Goal: Task Accomplishment & Management: Complete application form

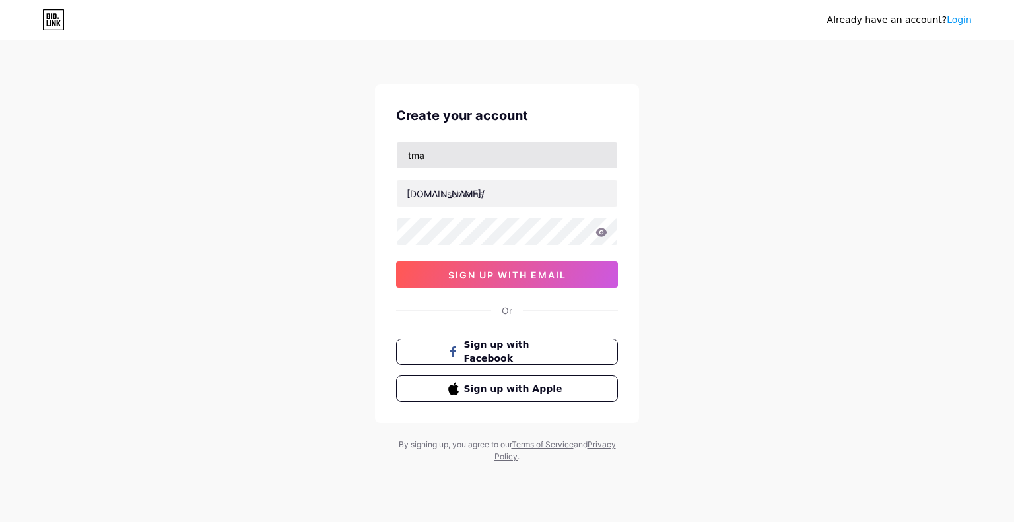
type input "[EMAIL_ADDRESS][DOMAIN_NAME]"
click at [520, 200] on input "text" at bounding box center [507, 193] width 220 height 26
type input "tmarketing747"
click at [373, 226] on div "Already have an account? Login Create your account [EMAIL_ADDRESS][DOMAIN_NAME]…" at bounding box center [507, 252] width 1014 height 505
click at [655, 236] on div "Already have an account? Login Create your account [EMAIL_ADDRESS][DOMAIN_NAME]…" at bounding box center [507, 252] width 1014 height 505
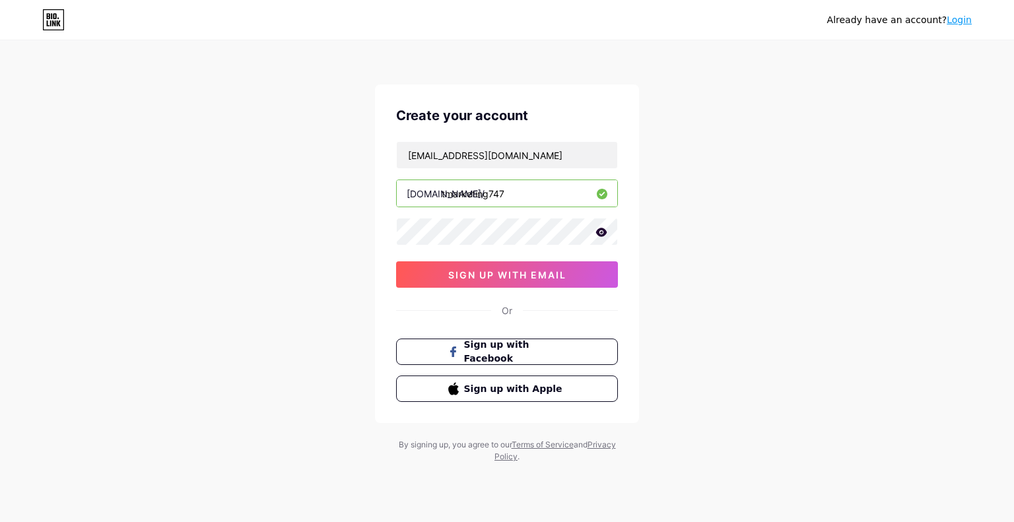
click at [601, 230] on icon at bounding box center [601, 232] width 12 height 9
click at [505, 274] on span "sign up with email" at bounding box center [507, 274] width 118 height 11
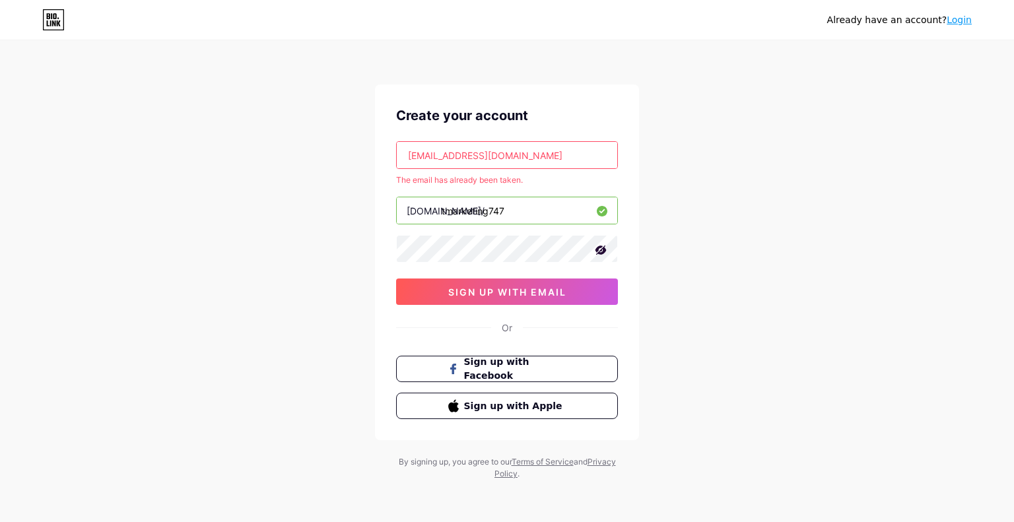
click at [550, 160] on input "[EMAIL_ADDRESS][DOMAIN_NAME]" at bounding box center [507, 155] width 220 height 26
drag, startPoint x: 469, startPoint y: 152, endPoint x: 283, endPoint y: 151, distance: 186.1
click at [283, 151] on div "Already have an account? Login Create your account [EMAIL_ADDRESS][DOMAIN_NAME]…" at bounding box center [507, 261] width 1014 height 522
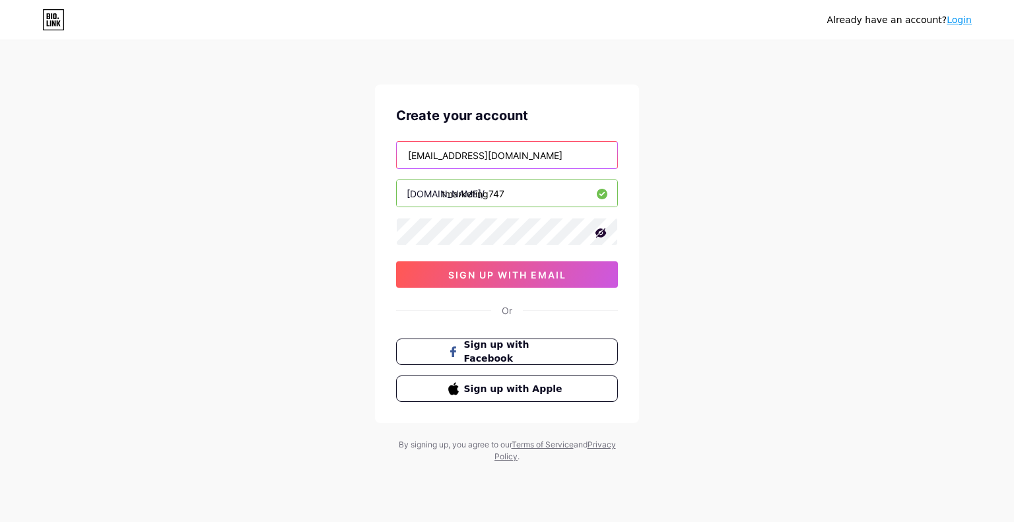
type input "[EMAIL_ADDRESS][DOMAIN_NAME]"
click at [515, 192] on input "tmarketing747" at bounding box center [507, 193] width 220 height 26
type input "t"
type input "iammillionaire"
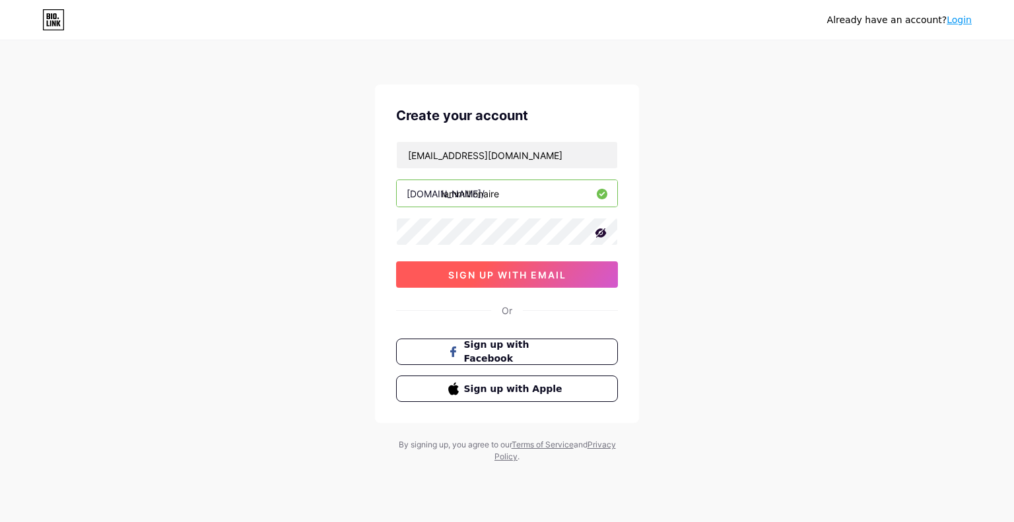
click at [538, 273] on span "sign up with email" at bounding box center [507, 274] width 118 height 11
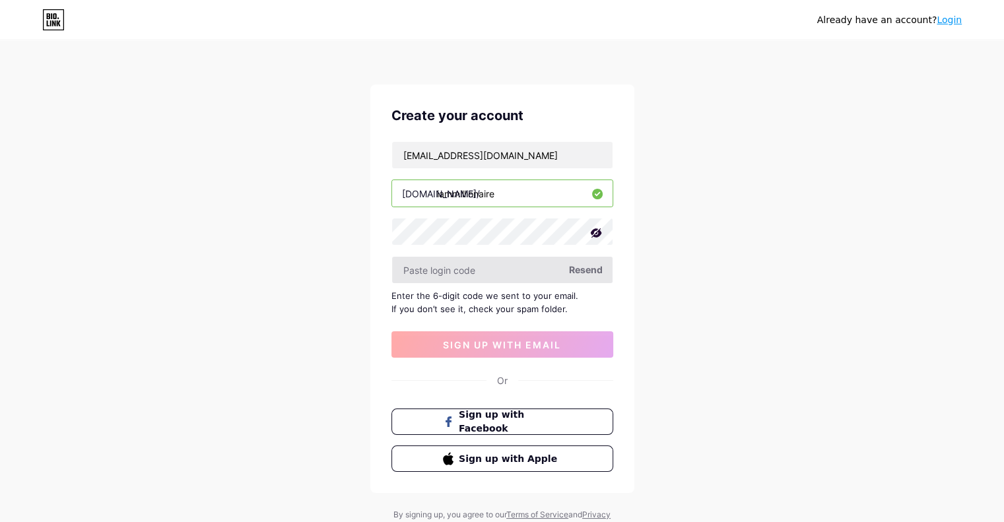
click at [482, 271] on input "text" at bounding box center [502, 270] width 220 height 26
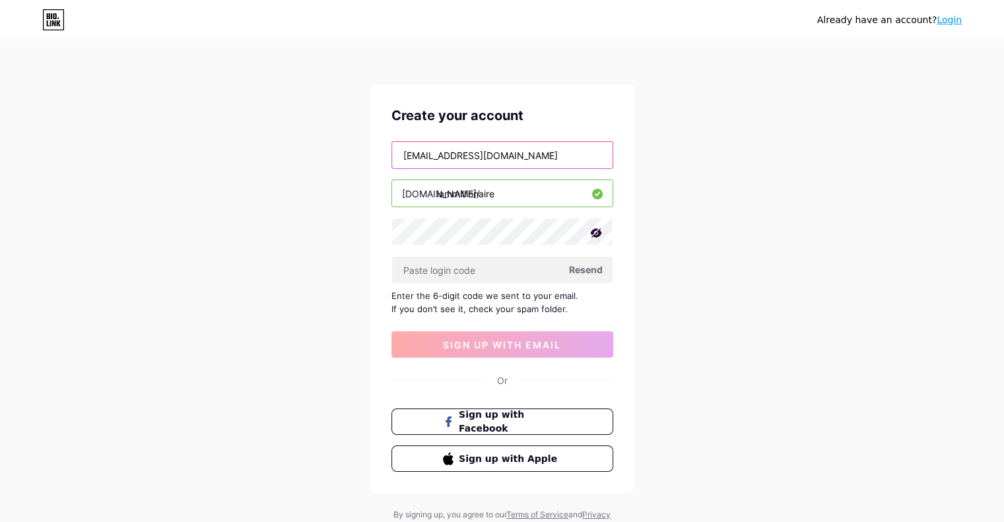
click at [460, 160] on input "iammilionaire@gmail.com" at bounding box center [502, 155] width 220 height 26
type input "iammilionaire24@gmail.com"
click at [587, 269] on span "Resend" at bounding box center [586, 270] width 34 height 14
click at [538, 167] on input "iammilionaire24@gmail.com" at bounding box center [502, 155] width 220 height 26
click at [585, 269] on span "Resend" at bounding box center [586, 270] width 34 height 14
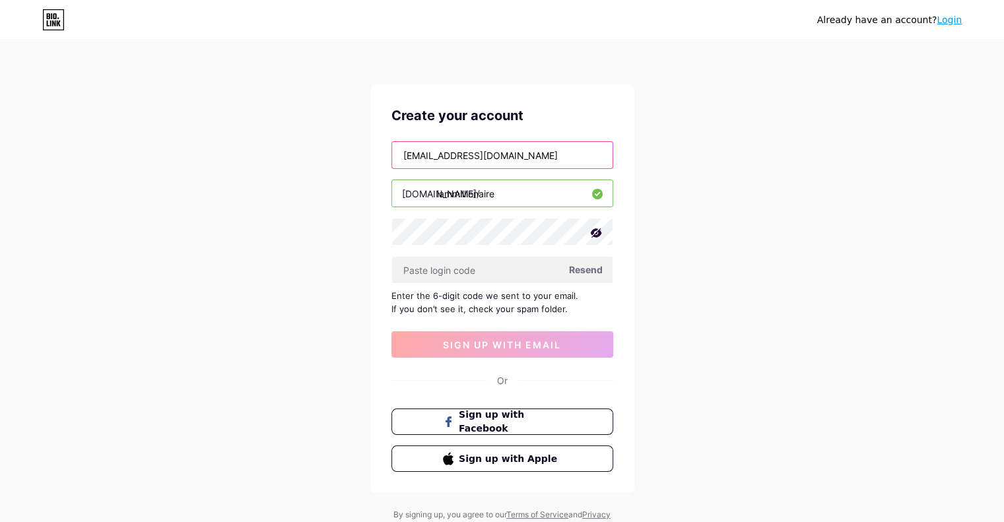
click at [571, 162] on input "iammilionaire24@gmail.com" at bounding box center [502, 155] width 220 height 26
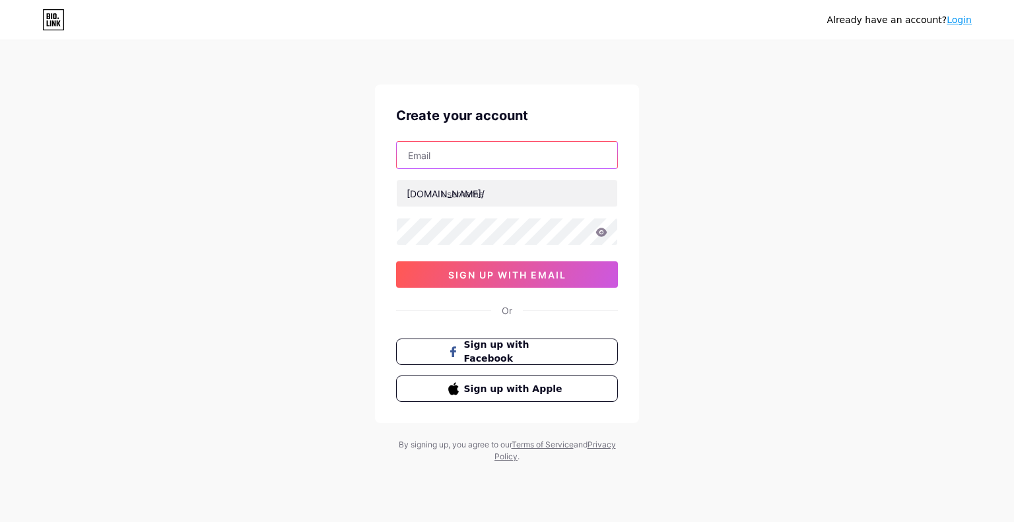
click at [517, 153] on input "text" at bounding box center [507, 155] width 220 height 26
type input "[EMAIL_ADDRESS][DOMAIN_NAME]"
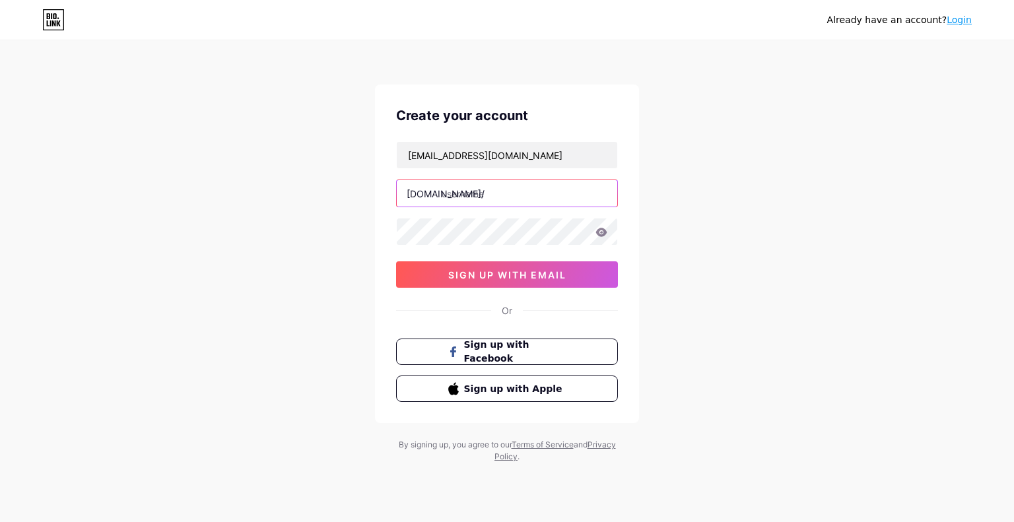
click at [479, 193] on input "text" at bounding box center [507, 193] width 220 height 26
type input "u"
type input "iammillioanire"
click at [595, 233] on icon at bounding box center [601, 232] width 12 height 9
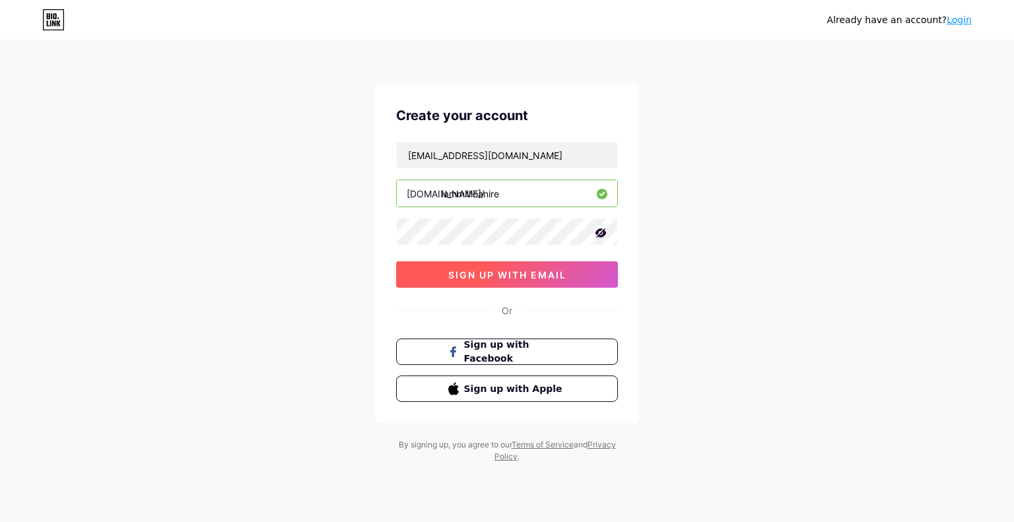
click at [560, 282] on button "sign up with email" at bounding box center [507, 274] width 222 height 26
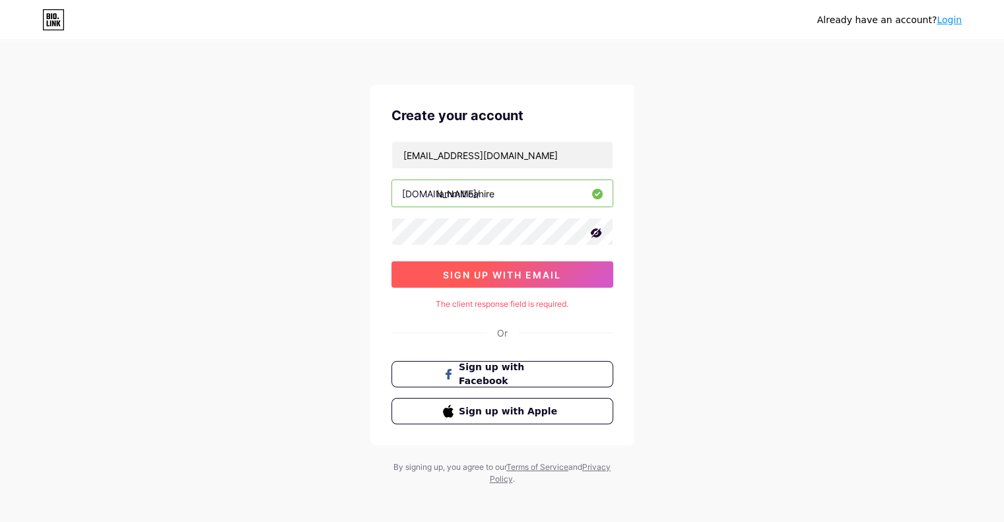
click at [496, 279] on span "sign up with email" at bounding box center [502, 274] width 118 height 11
click at [516, 279] on span "sign up with email" at bounding box center [502, 274] width 118 height 11
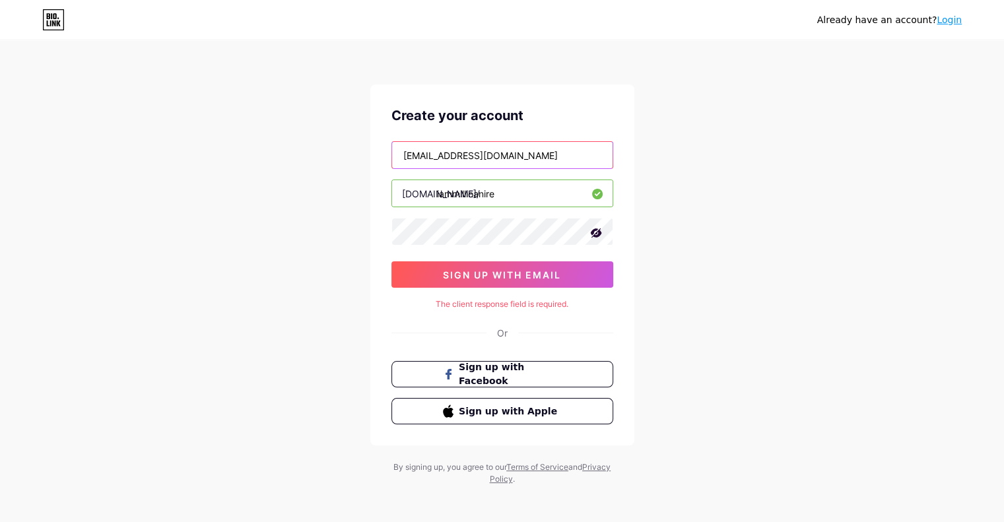
drag, startPoint x: 543, startPoint y: 153, endPoint x: 364, endPoint y: 181, distance: 181.1
click at [364, 181] on div "Already have an account? Login Create your account [EMAIL_ADDRESS][DOMAIN_NAME]…" at bounding box center [502, 263] width 1004 height 527
type input "[EMAIL_ADDRESS][DOMAIN_NAME]"
drag, startPoint x: 528, startPoint y: 191, endPoint x: 438, endPoint y: 205, distance: 91.5
click at [438, 205] on input "iammillioanire" at bounding box center [502, 193] width 220 height 26
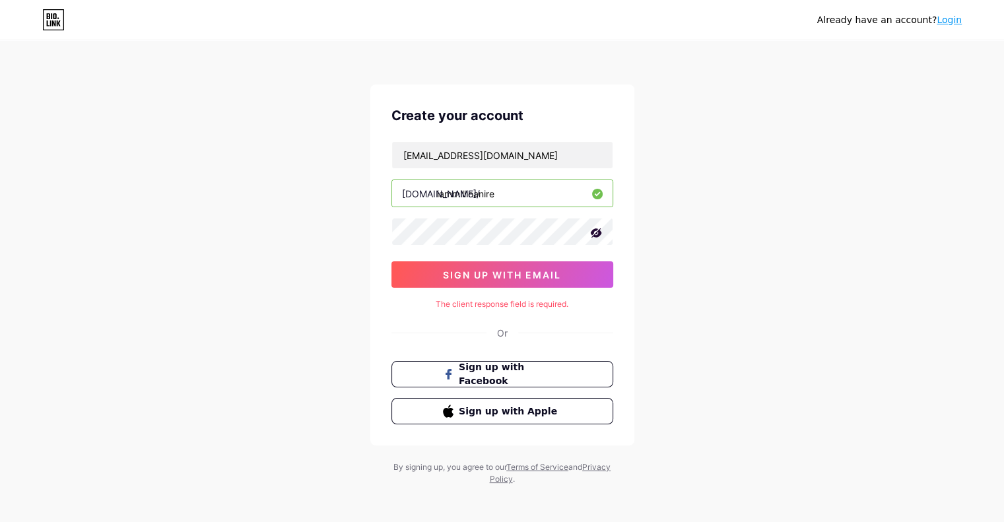
type input "i"
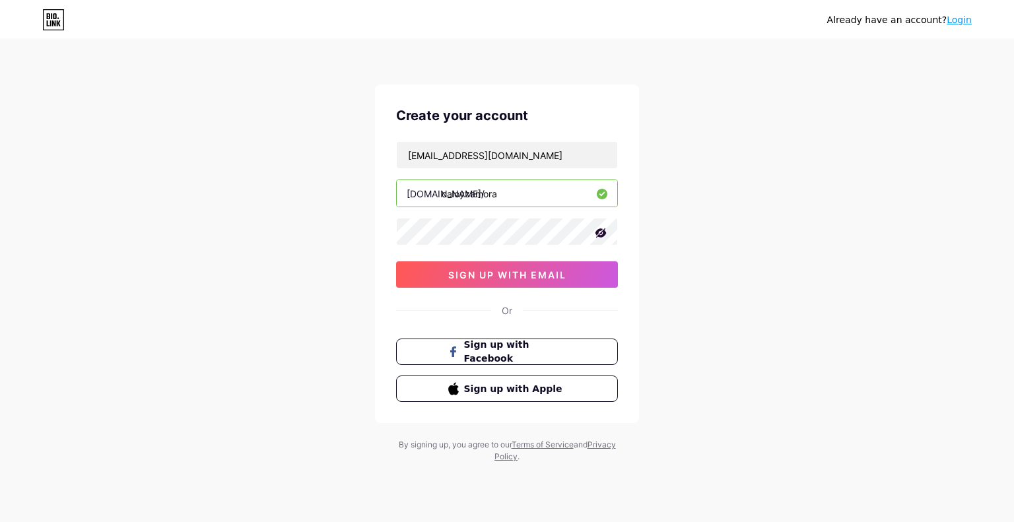
type input "caloyzamora"
click at [162, 242] on div "Already have an account? Login Create your account [EMAIL_ADDRESS][DOMAIN_NAME]…" at bounding box center [507, 252] width 1014 height 505
click at [470, 274] on span "sign up with email" at bounding box center [507, 274] width 118 height 11
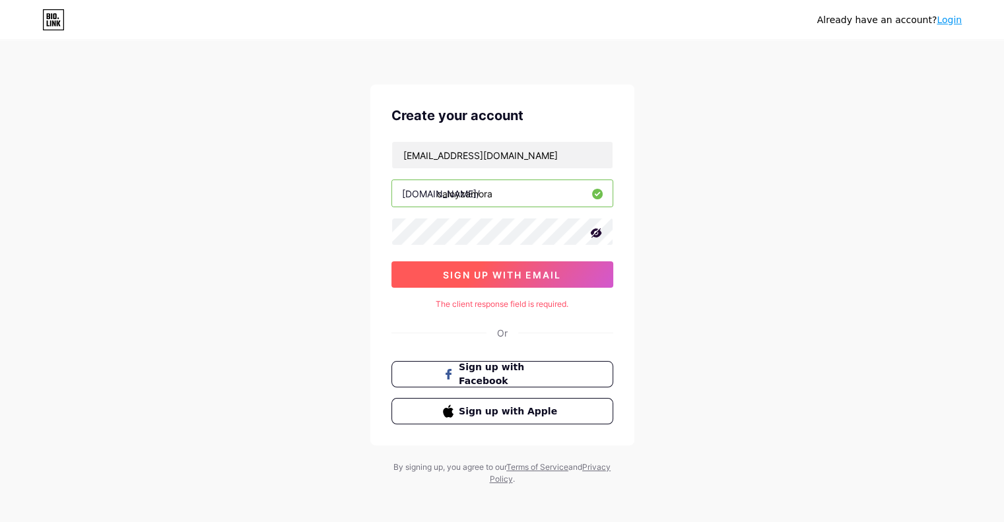
click at [540, 265] on button "sign up with email" at bounding box center [502, 274] width 222 height 26
click at [461, 263] on button "sign up with email" at bounding box center [502, 274] width 222 height 26
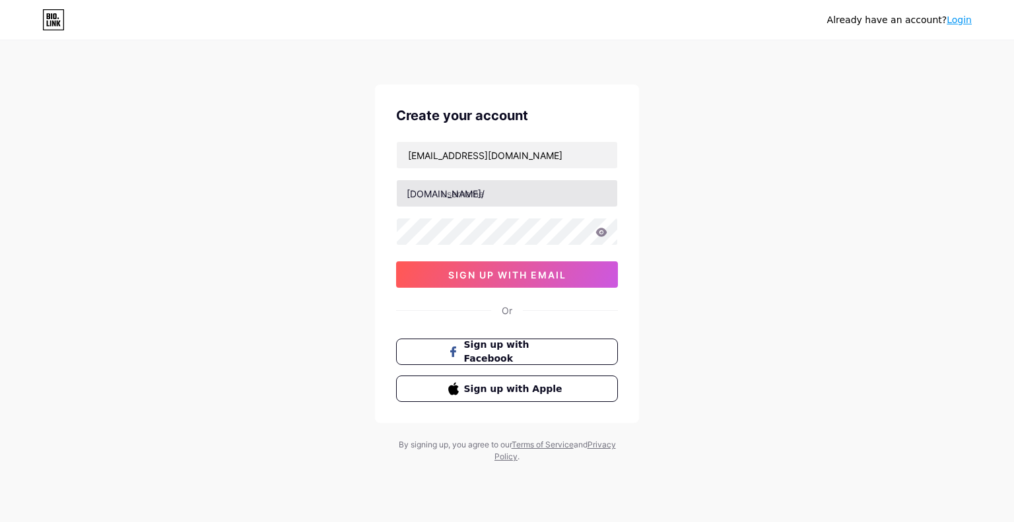
type input "[EMAIL_ADDRESS][DOMAIN_NAME]"
click at [474, 196] on input "text" at bounding box center [507, 193] width 220 height 26
click at [475, 192] on input "caloyzxamora" at bounding box center [507, 193] width 220 height 26
type input "caloyzamora"
click at [694, 234] on div "Already have an account? Login Create your account caloyzamora99@gmail.com bio.…" at bounding box center [507, 252] width 1014 height 505
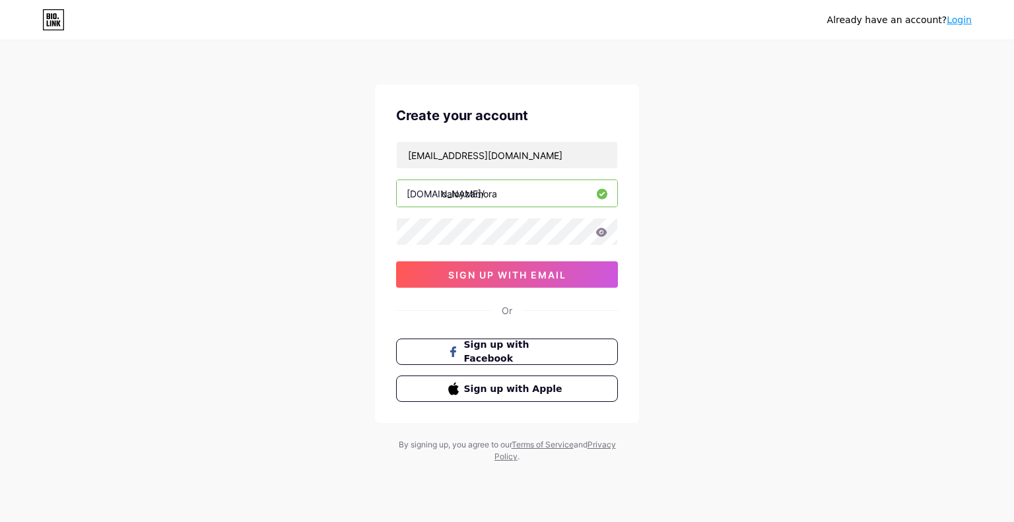
click at [598, 233] on icon at bounding box center [601, 232] width 11 height 9
click at [602, 234] on icon at bounding box center [601, 232] width 11 height 9
click at [560, 277] on span "sign up with email" at bounding box center [507, 274] width 118 height 11
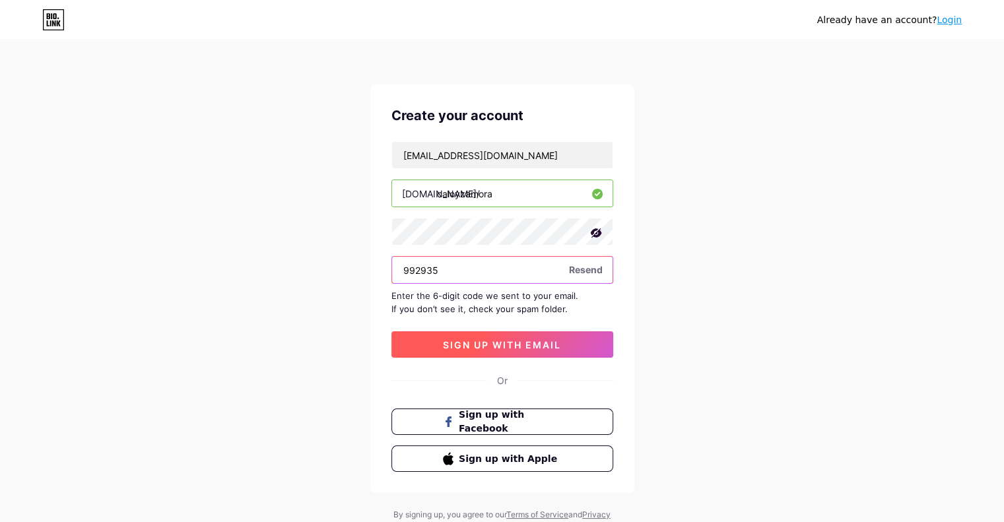
type input "992935"
click at [549, 342] on span "sign up with email" at bounding box center [502, 344] width 118 height 11
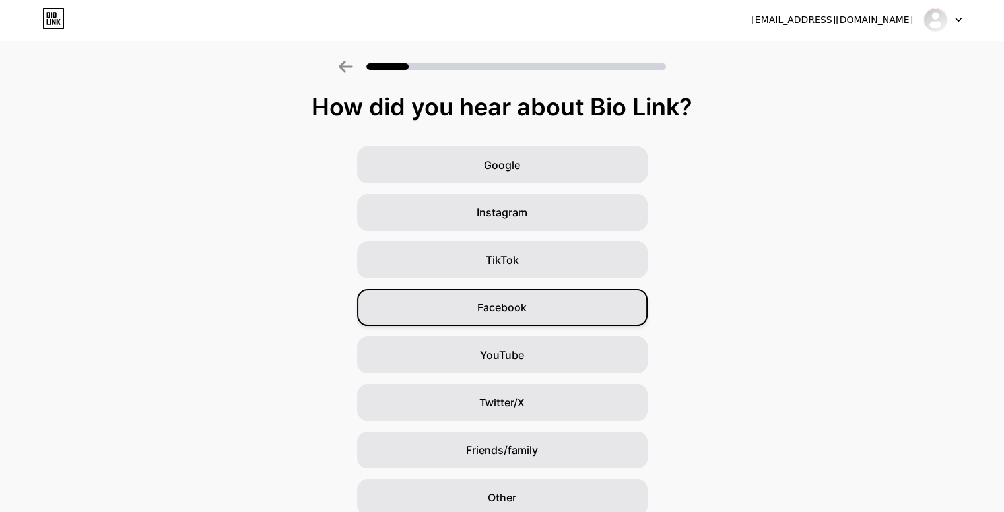
click at [543, 306] on div "Facebook" at bounding box center [502, 307] width 290 height 37
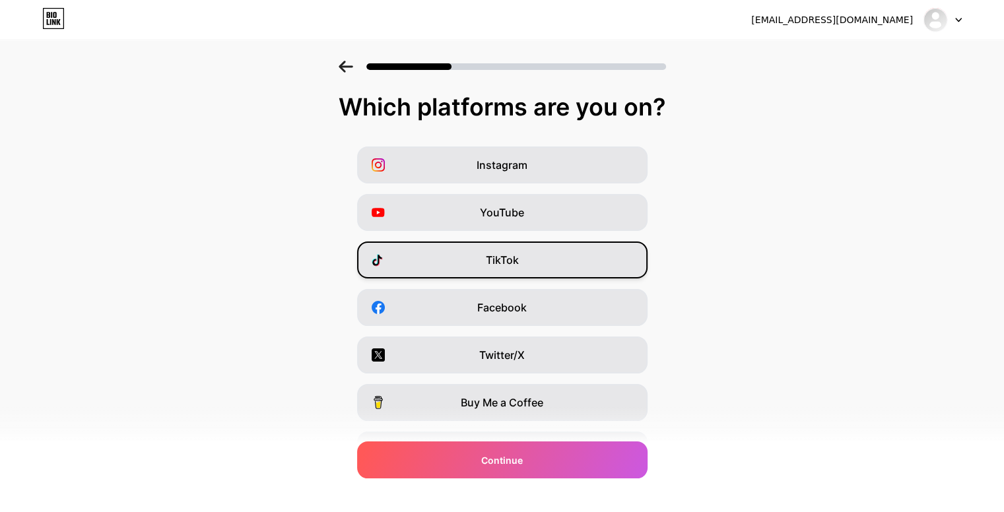
click at [527, 269] on div "TikTok" at bounding box center [502, 260] width 290 height 37
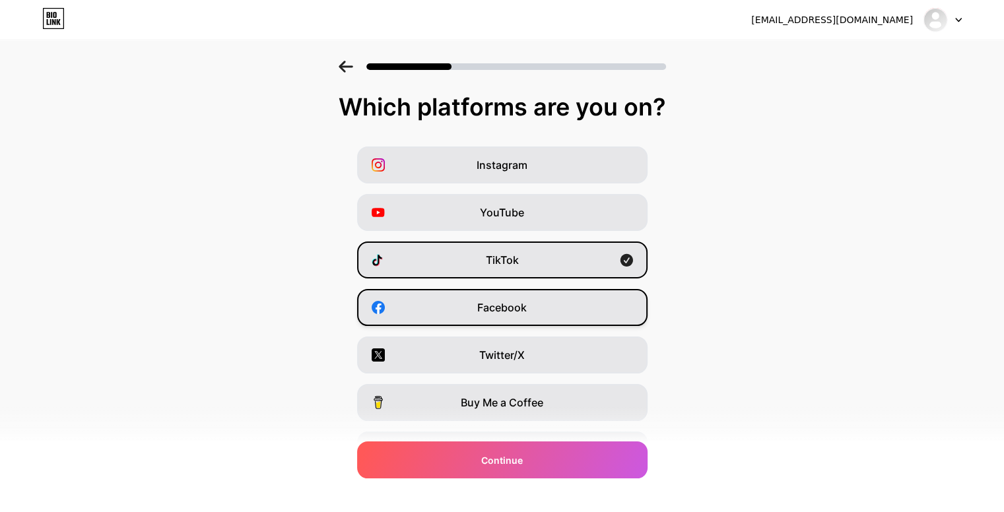
click at [524, 303] on span "Facebook" at bounding box center [501, 308] width 49 height 16
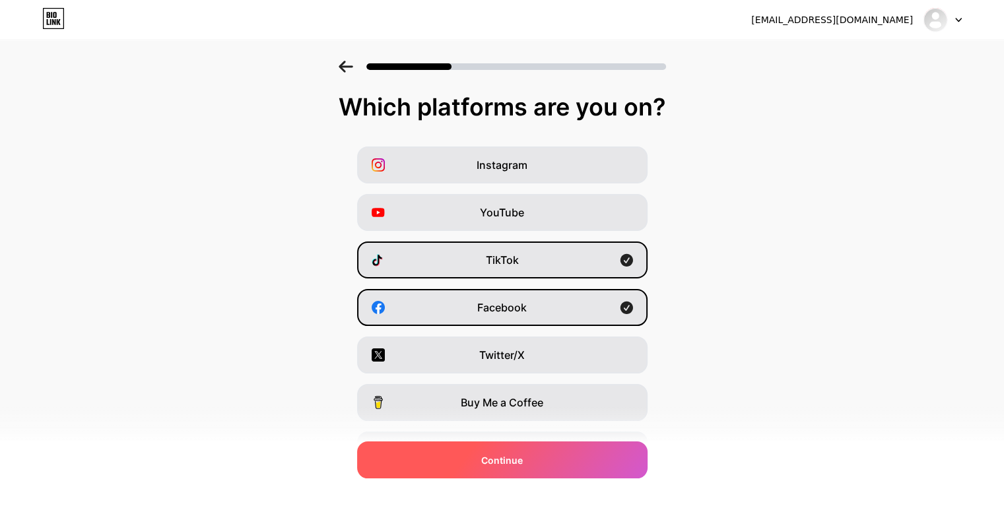
click at [538, 459] on div "Continue" at bounding box center [502, 459] width 290 height 37
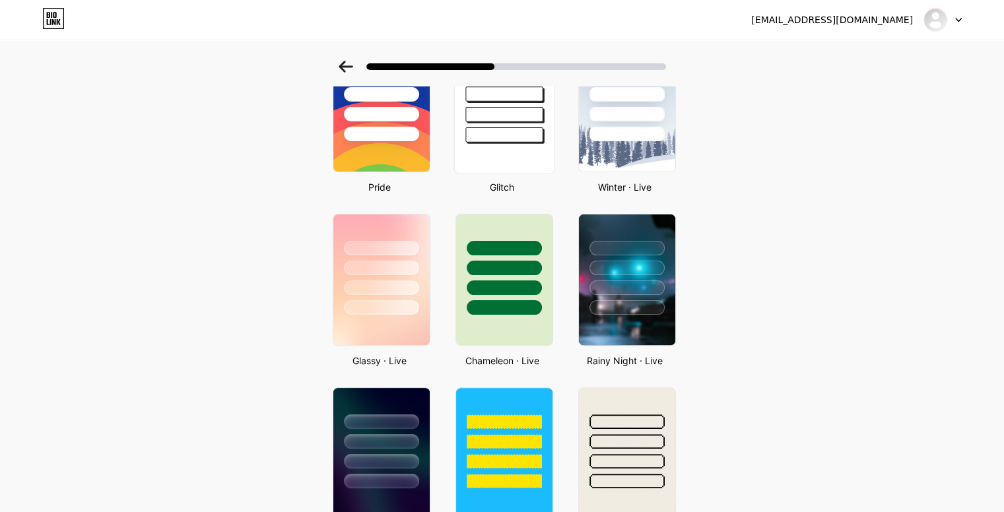
scroll to position [282, 0]
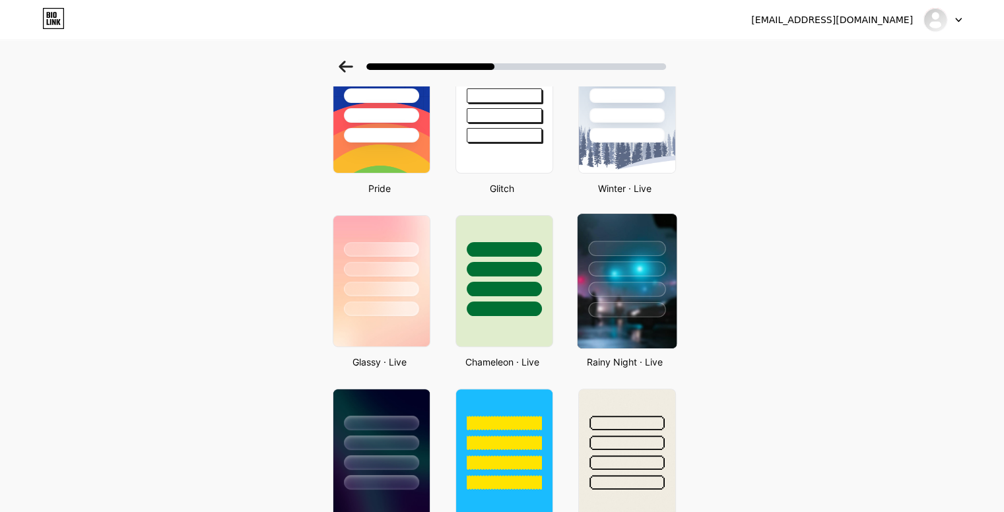
click at [643, 335] on img at bounding box center [626, 281] width 99 height 135
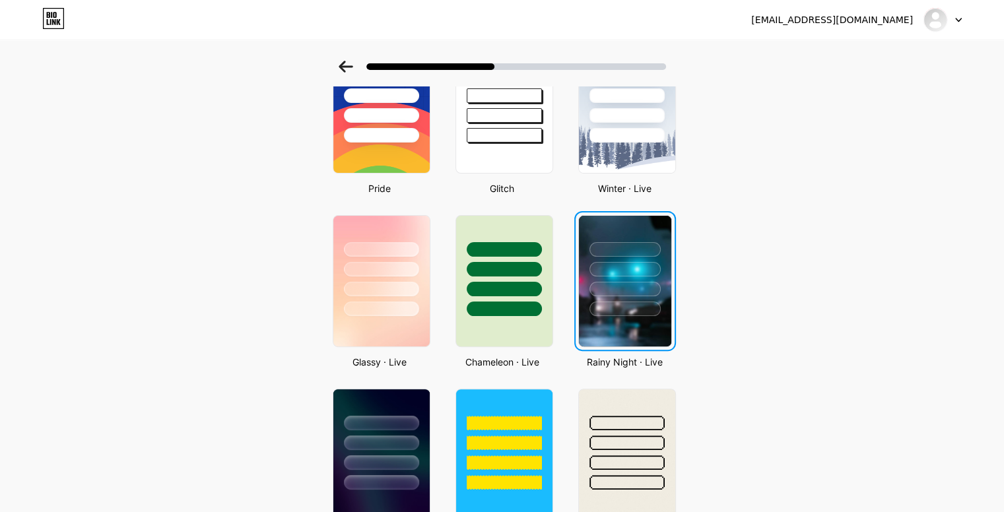
scroll to position [0, 0]
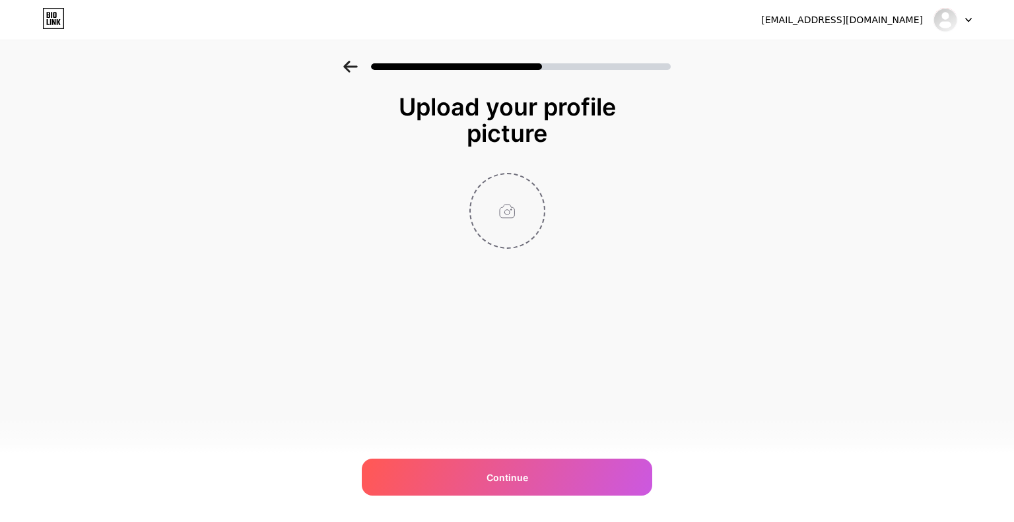
click at [493, 202] on input "file" at bounding box center [507, 210] width 73 height 73
type input "C:\fakepath\profile.jpg"
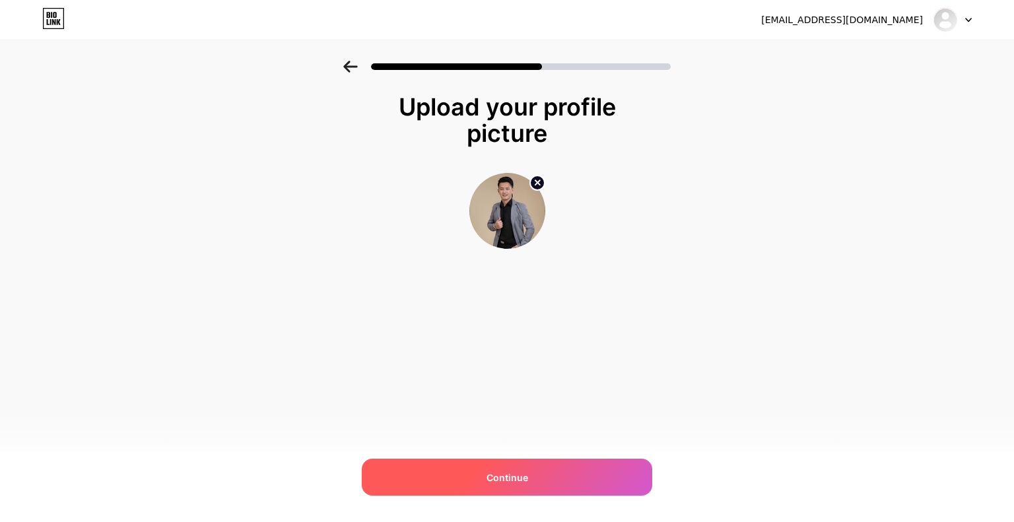
click at [500, 469] on div "Continue" at bounding box center [507, 477] width 290 height 37
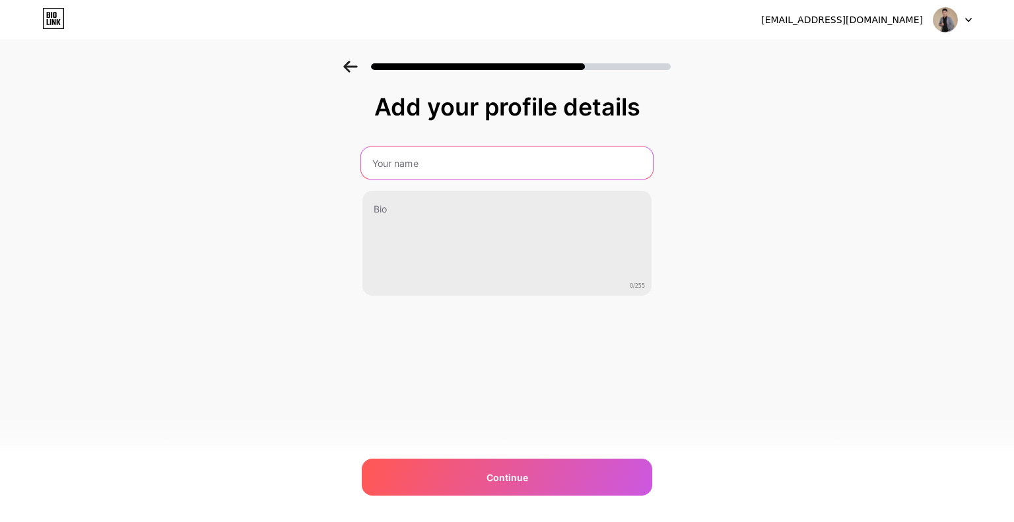
click at [404, 164] on input "text" at bounding box center [507, 163] width 292 height 32
type input "Jhon Carlo Zamora"
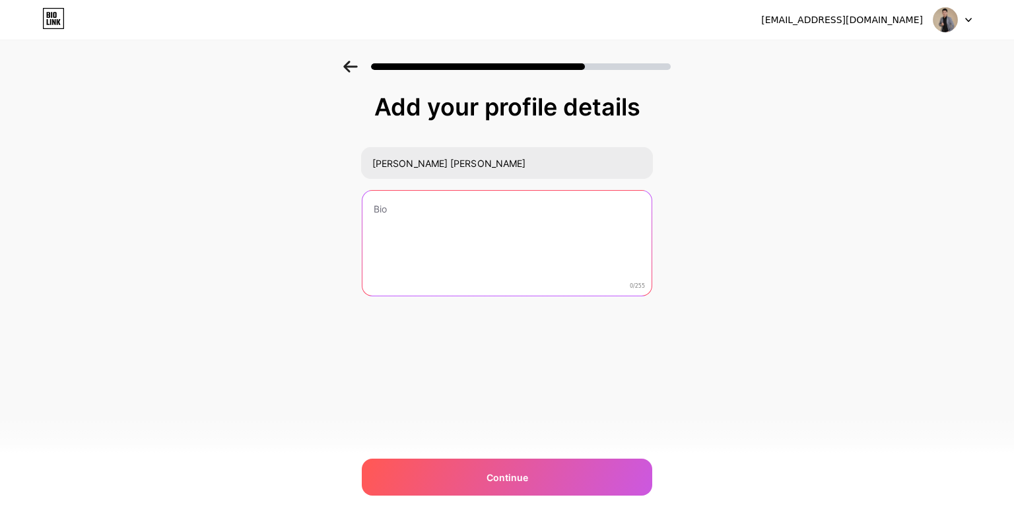
click at [399, 218] on textarea at bounding box center [506, 244] width 289 height 106
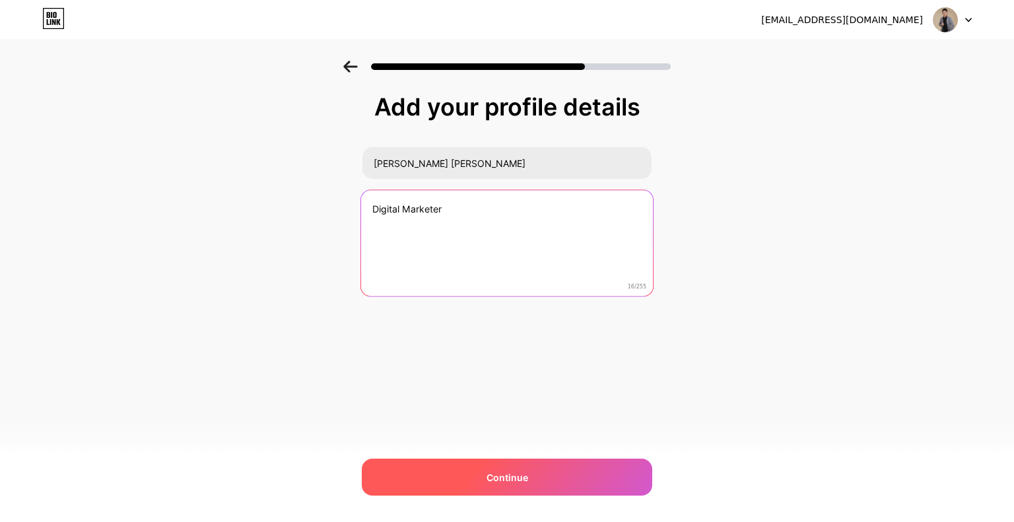
type textarea "Digital Marketer"
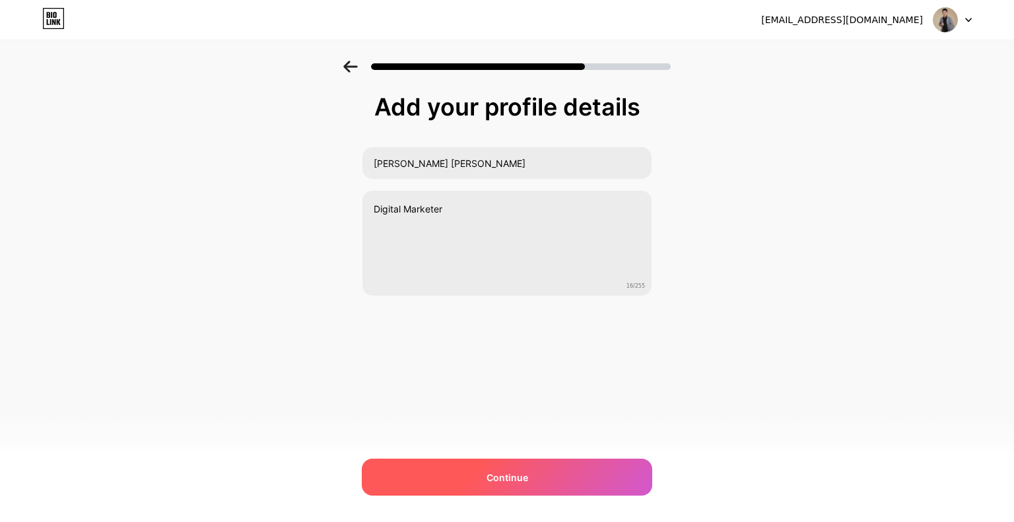
click at [496, 471] on span "Continue" at bounding box center [507, 478] width 42 height 14
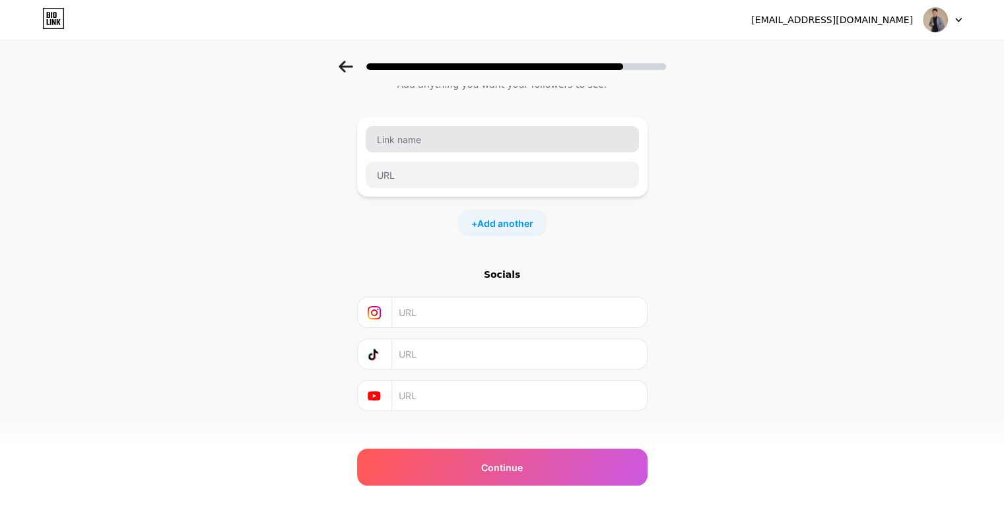
scroll to position [63, 0]
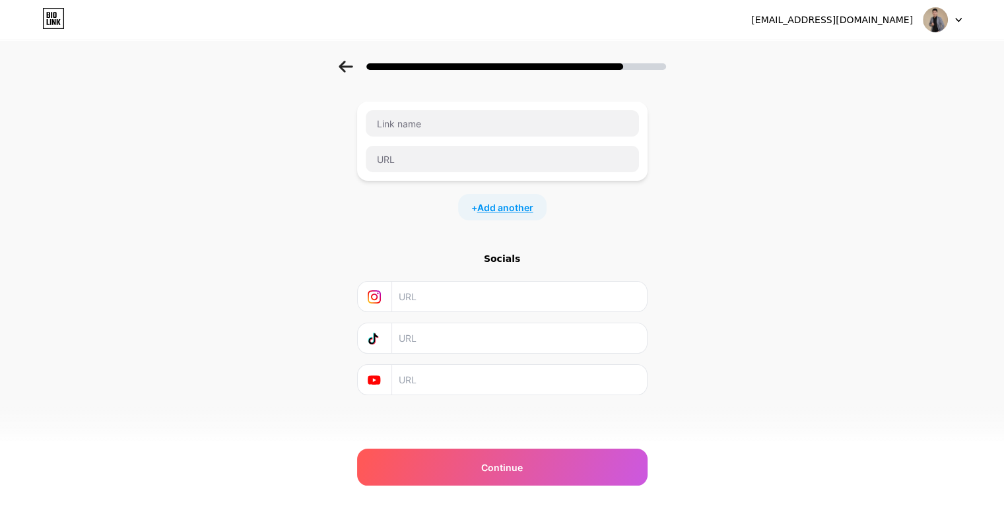
click at [512, 202] on span "Add another" at bounding box center [505, 208] width 56 height 14
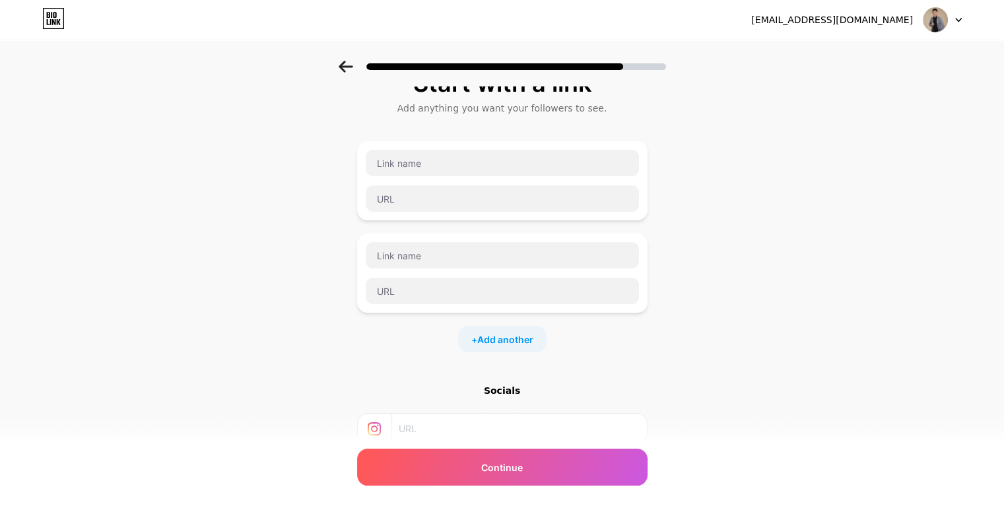
scroll to position [0, 0]
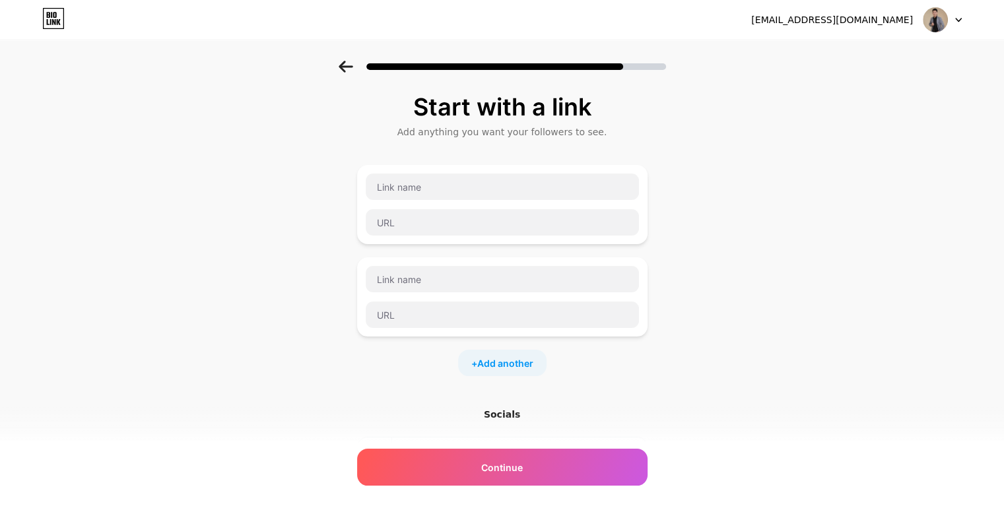
click at [341, 68] on div at bounding box center [502, 63] width 1004 height 46
click at [350, 65] on icon at bounding box center [346, 67] width 15 height 12
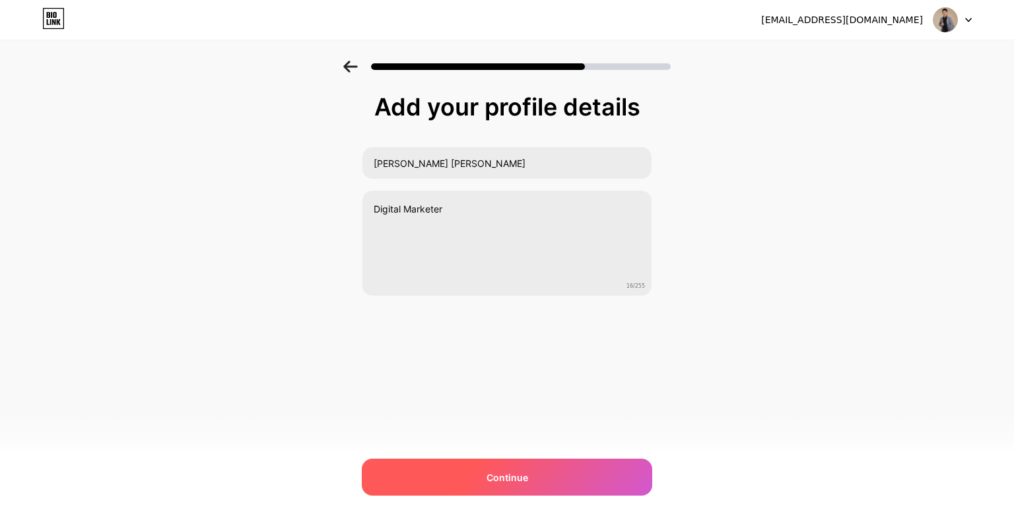
click at [525, 465] on div "Continue" at bounding box center [507, 477] width 290 height 37
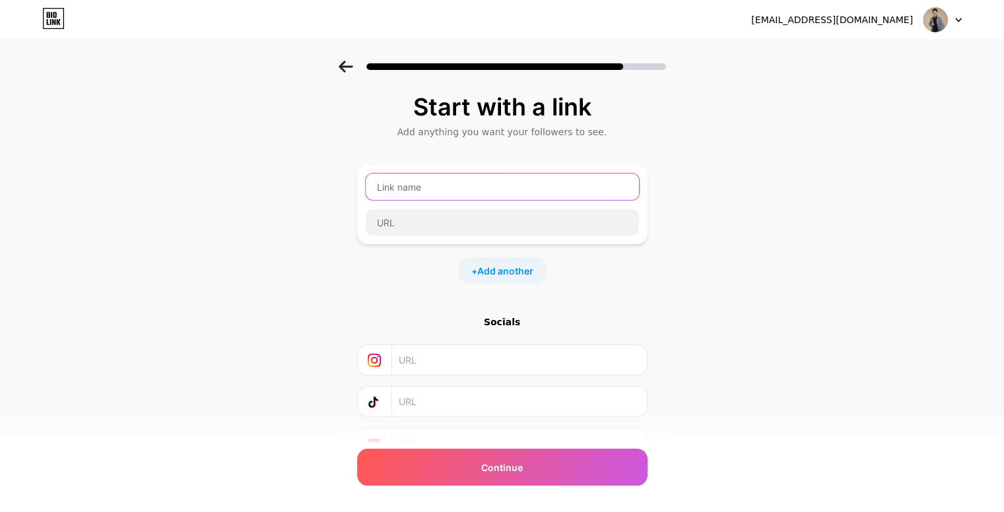
click at [449, 187] on input "text" at bounding box center [502, 187] width 273 height 26
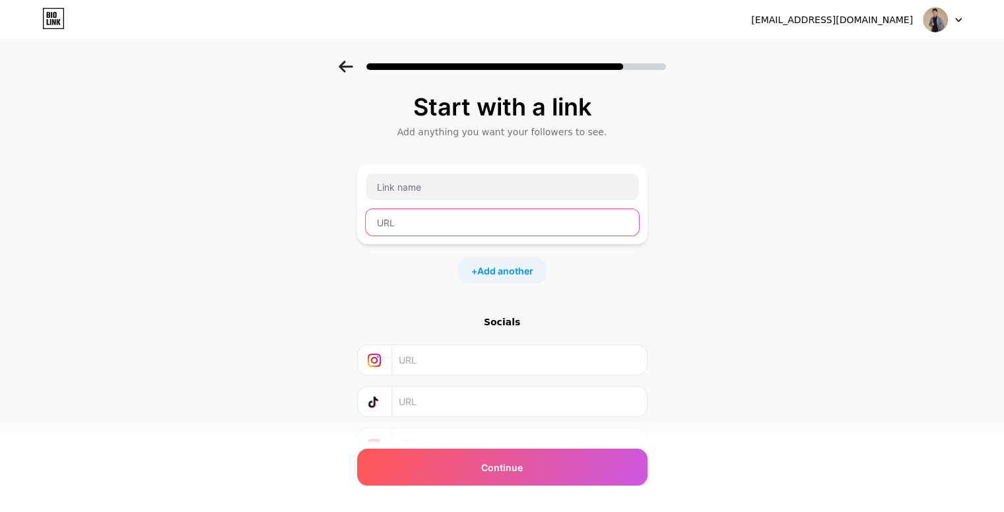
click at [438, 224] on input "text" at bounding box center [502, 222] width 273 height 26
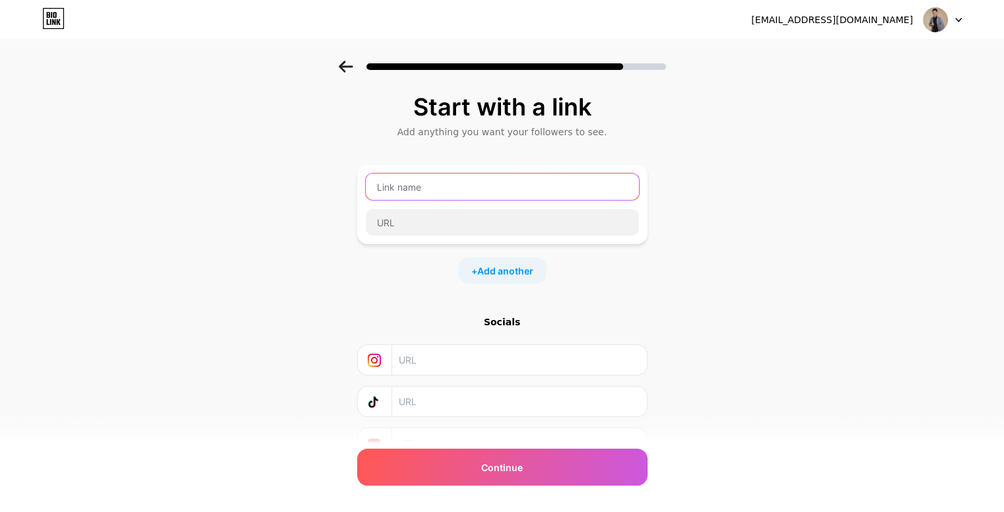
click at [476, 182] on input "text" at bounding box center [502, 187] width 273 height 26
drag, startPoint x: 461, startPoint y: 192, endPoint x: 238, endPoint y: 201, distance: 223.9
click at [238, 201] on div "Start with a link Add anything you want your followers to see. MESSENGER + Add …" at bounding box center [502, 293] width 1004 height 464
type input "FACEBOOK"
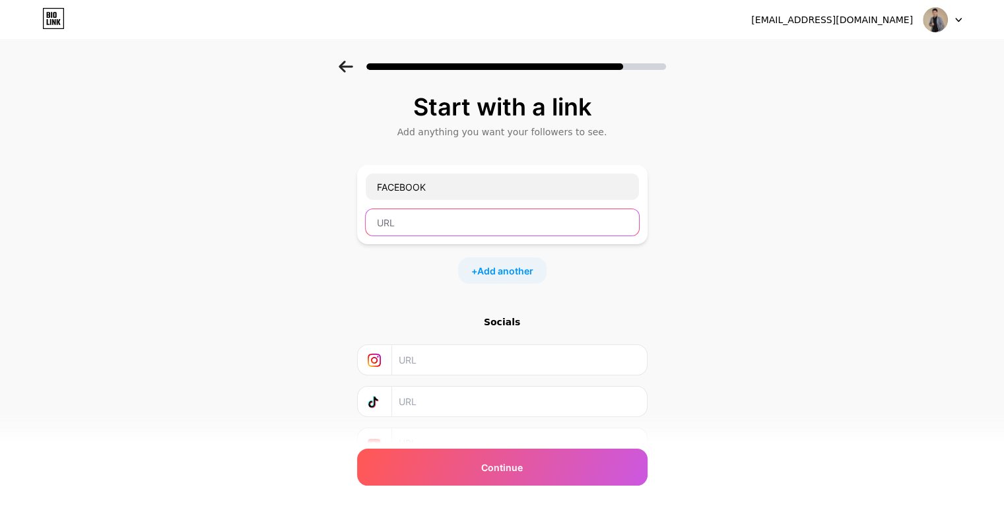
click at [426, 224] on input "text" at bounding box center [502, 222] width 273 height 26
paste input "https://www.facebook.com/share/1FNazjNFMn/?mibextid=wwXIfr"
type input "https://www.facebook.com/share/1FNazjNFMn/?mibextid=wwXIfr"
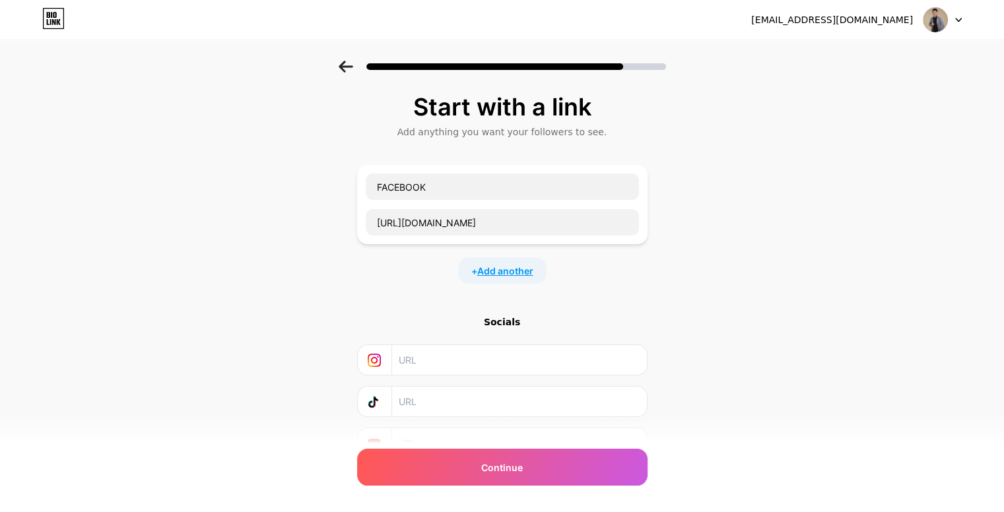
click at [509, 271] on span "Add another" at bounding box center [505, 271] width 56 height 14
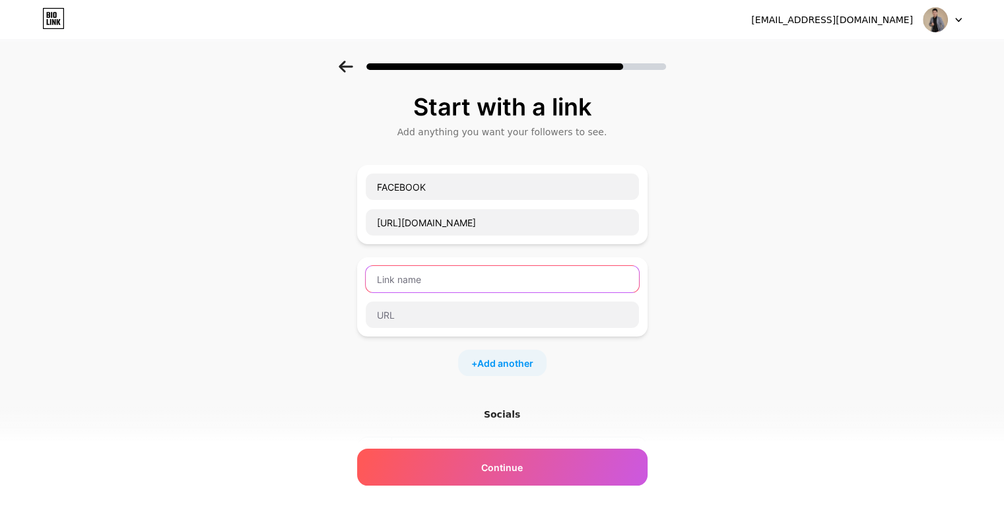
click at [477, 280] on input "text" at bounding box center [502, 279] width 273 height 26
type input "MESSENGER"
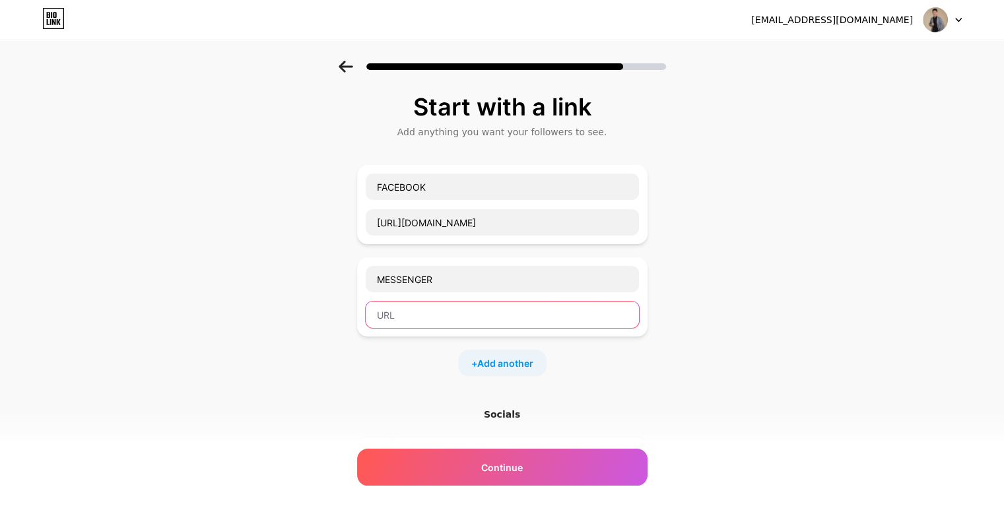
click at [472, 319] on input "text" at bounding box center [502, 315] width 273 height 26
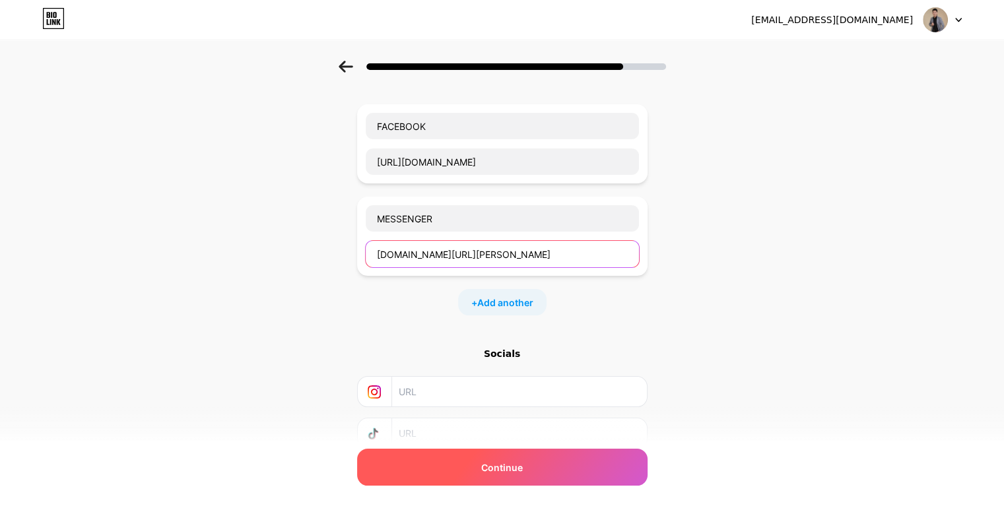
type input "m.me/johncarlo.zamora.106"
click at [535, 467] on div "Continue" at bounding box center [502, 467] width 290 height 37
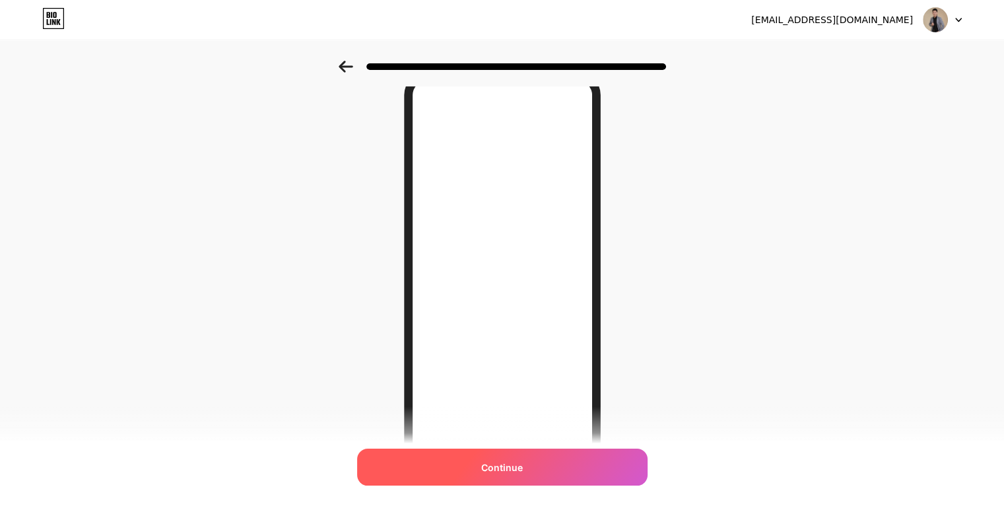
click at [523, 465] on span "Continue" at bounding box center [502, 468] width 42 height 14
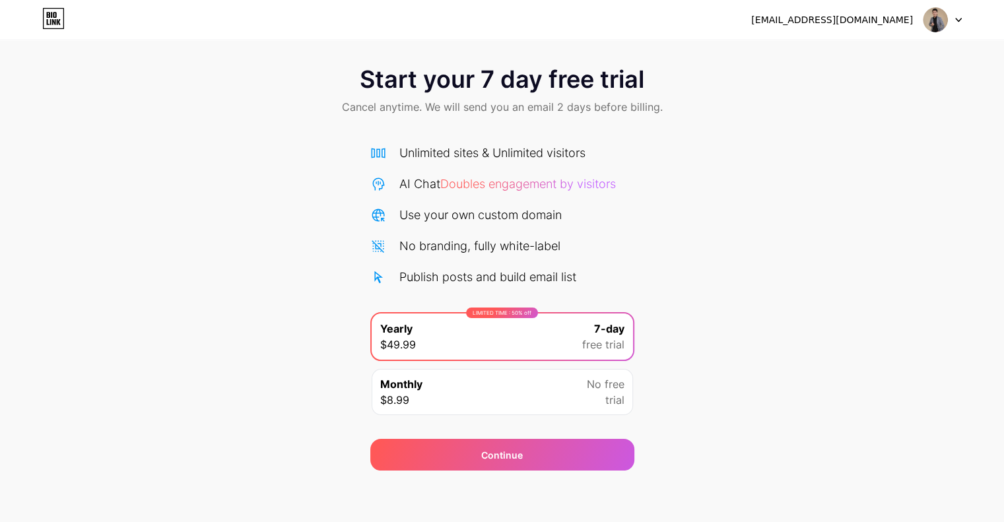
scroll to position [8, 0]
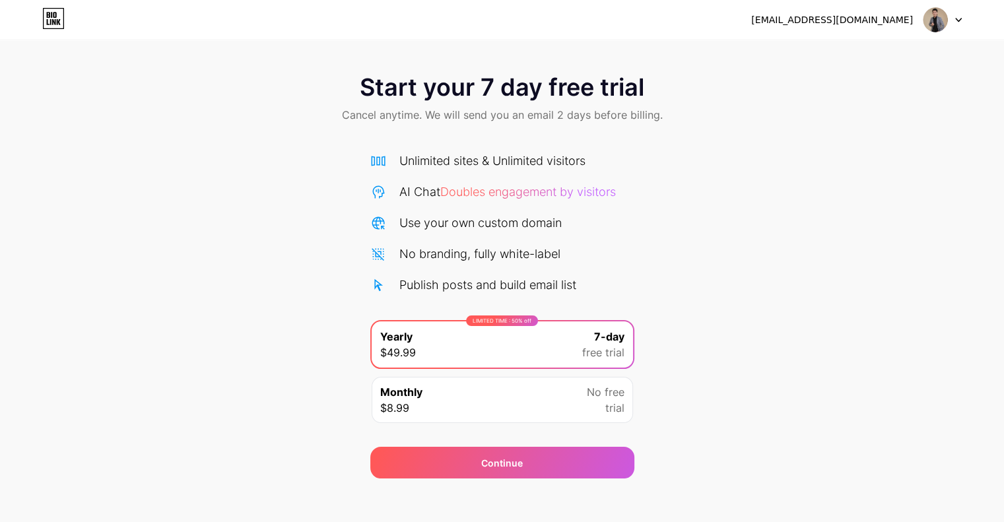
click at [959, 18] on icon at bounding box center [958, 20] width 7 height 5
click at [820, 55] on li "Logout" at bounding box center [879, 54] width 164 height 36
